Goal: Task Accomplishment & Management: Use online tool/utility

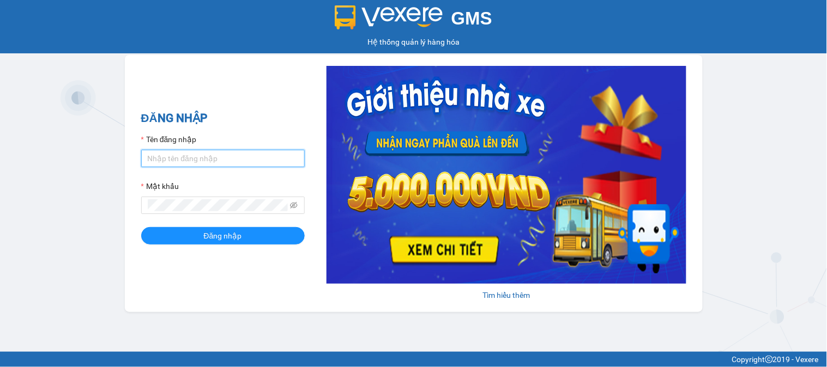
click at [218, 161] on input "Tên đăng nhập" at bounding box center [223, 158] width 164 height 17
type input "kiennv_hhlc.saoviet"
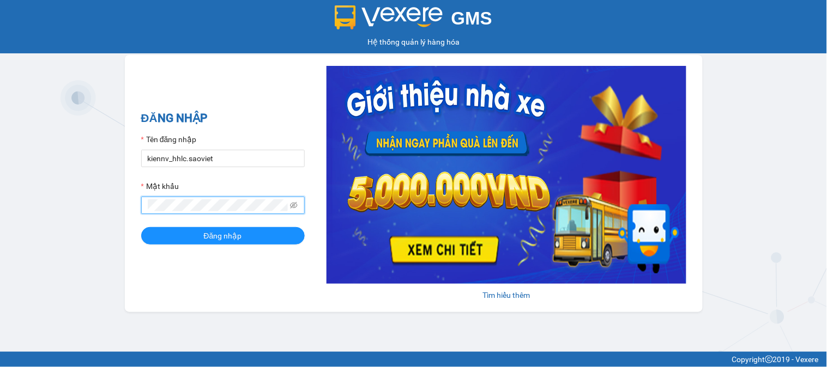
click at [141, 227] on button "Đăng nhập" at bounding box center [223, 235] width 164 height 17
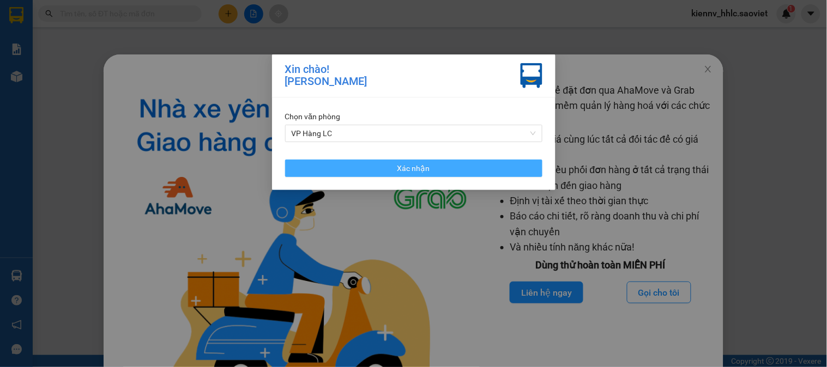
click at [349, 177] on button "Xác nhận" at bounding box center [413, 168] width 257 height 17
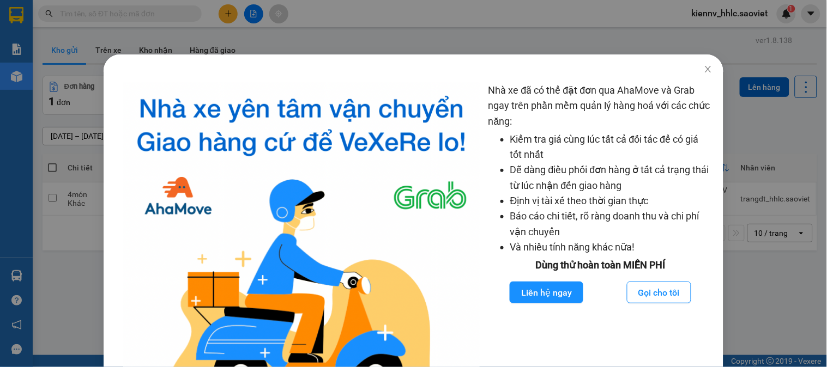
click at [717, 71] on div "Nhà xe đã có thể đặt đơn qua AhaMove và Grab ngay trên phần mềm quản lý hàng ho…" at bounding box center [413, 183] width 827 height 367
